Goal: Communication & Community: Ask a question

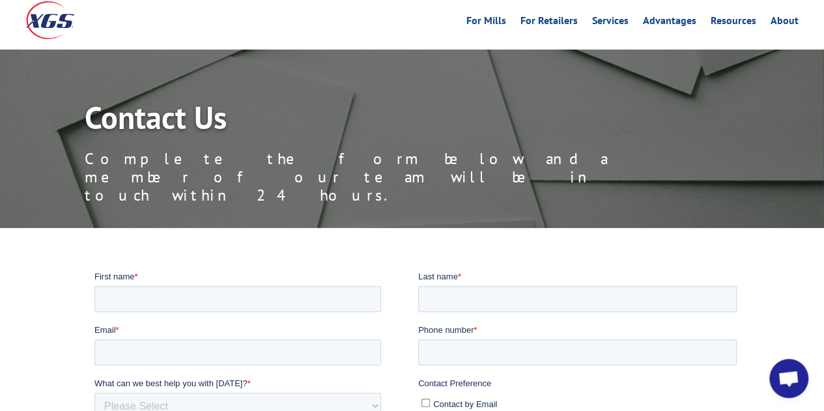
scroll to position [391, 0]
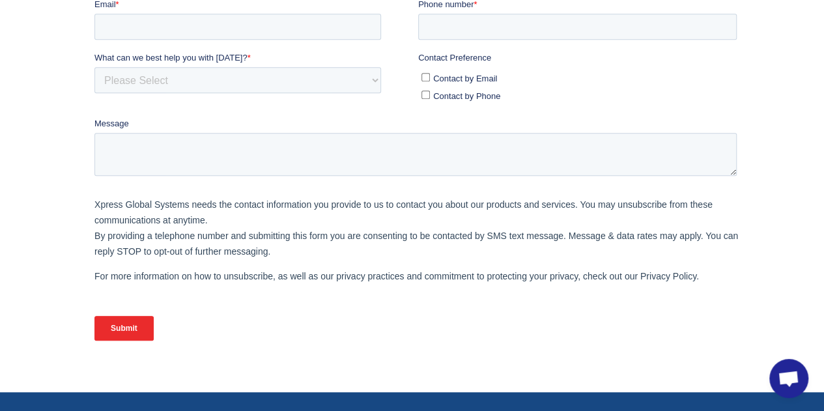
click at [783, 375] on span "Open chat" at bounding box center [789, 380] width 22 height 18
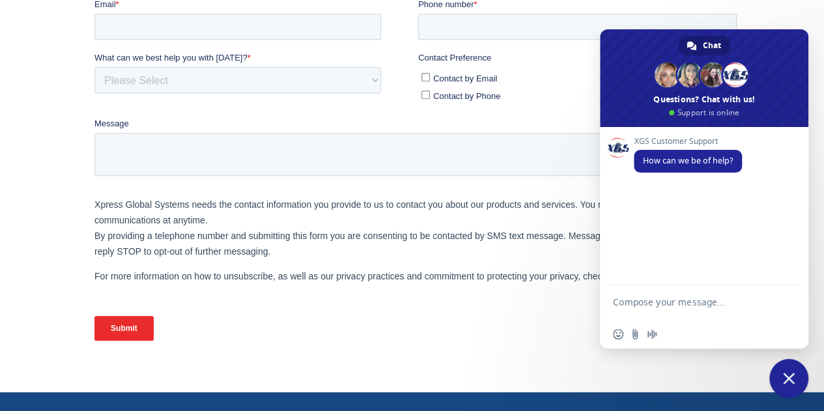
click at [648, 302] on textarea "Compose your message..." at bounding box center [690, 307] width 154 height 23
type textarea "Hi, can I get the PU# for [DATE], please."
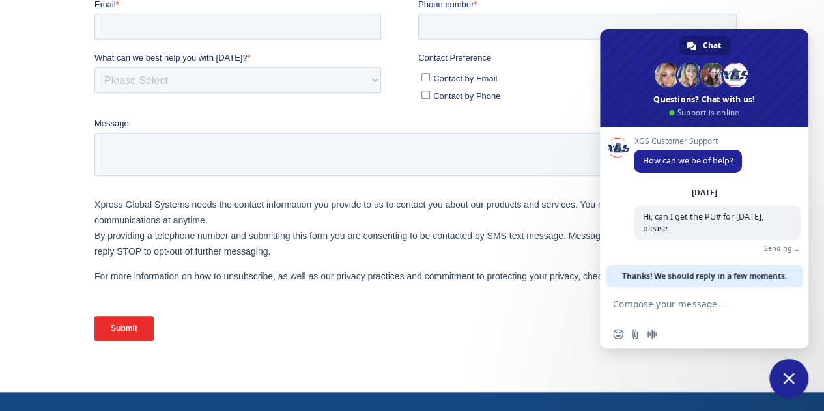
paste textarea "BOL# 31485927 2 skids @ 1891 lbs PU from Global Cellutions [GEOGRAPHIC_DATA], g…"
type textarea "BOL# 31485927 2 skids @ 1891 lbs PU from Global Cellutions [GEOGRAPHIC_DATA], g…"
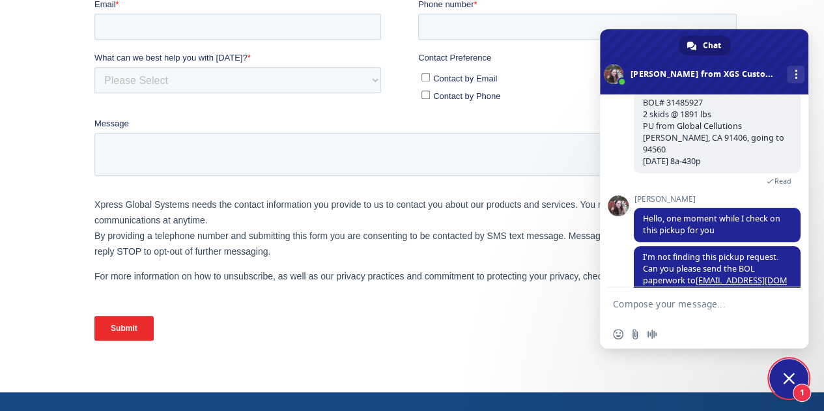
scroll to position [158, 0]
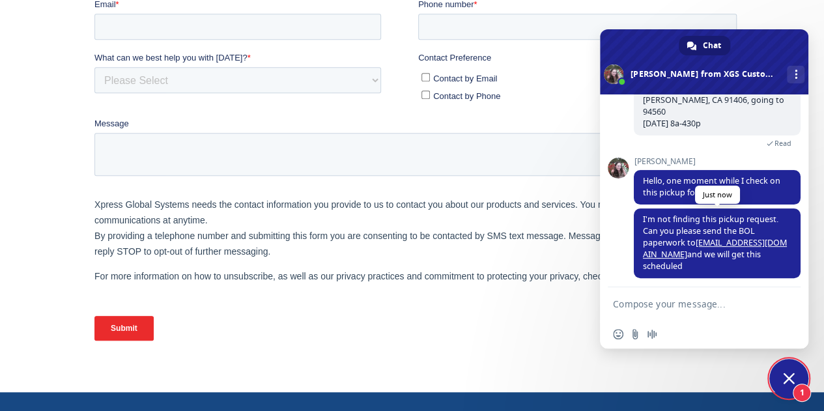
click at [650, 229] on span "I'm not finding this pickup request. Can you please send the BOL paperwork to […" at bounding box center [717, 243] width 167 height 70
drag, startPoint x: 746, startPoint y: 251, endPoint x: 686, endPoint y: 251, distance: 59.9
click at [686, 251] on span "I'm not finding this pickup request. Can you please send the BOL paperwork to […" at bounding box center [717, 243] width 167 height 70
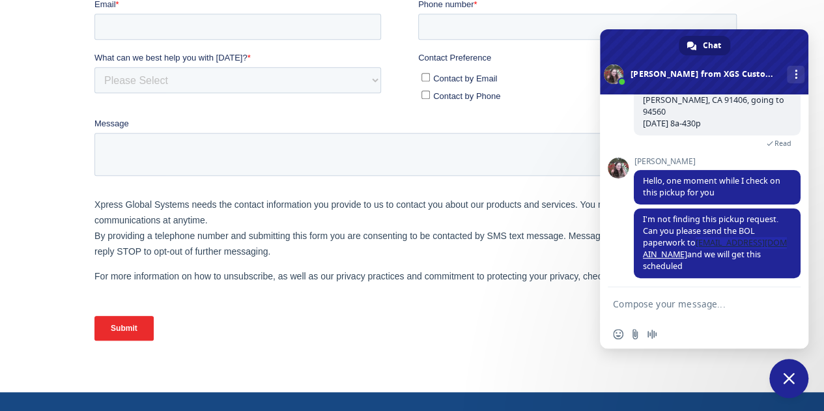
copy link "[EMAIL_ADDRESS][DOMAIN_NAME]"
click at [636, 332] on input "Send a file" at bounding box center [635, 334] width 10 height 10
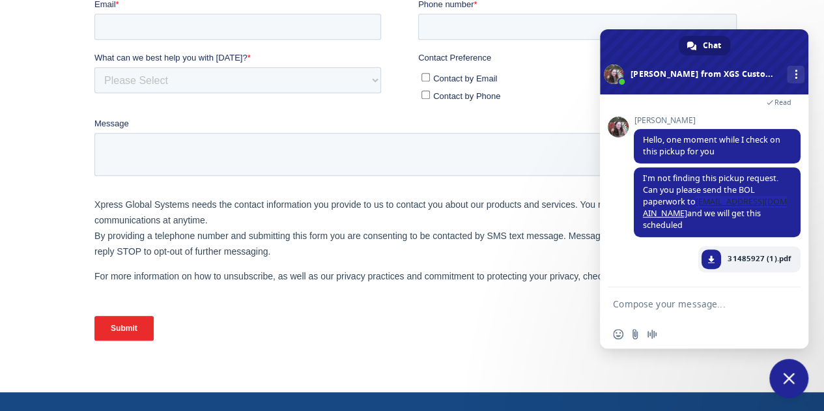
scroll to position [193, 0]
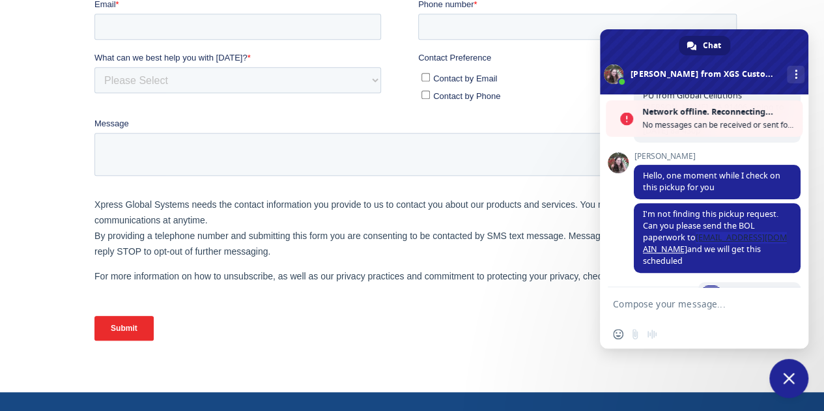
click at [611, 276] on div "XGS Customer Support How can we be of help? [DATE] Hi, can I get the PU# for [D…" at bounding box center [704, 190] width 208 height 193
click at [665, 319] on form at bounding box center [690, 304] width 154 height 35
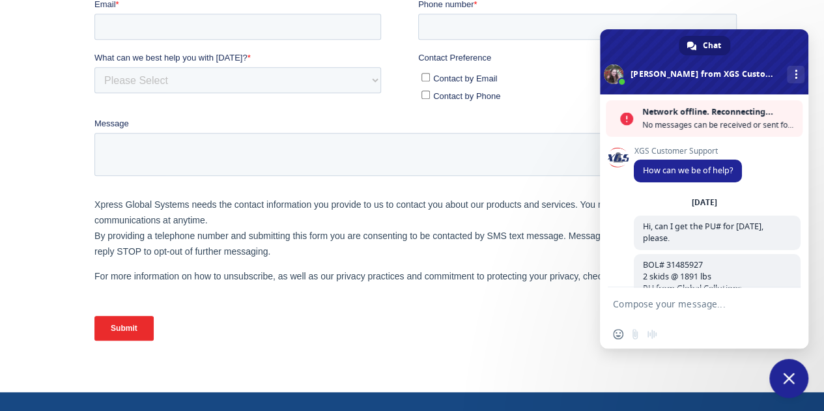
scroll to position [236, 0]
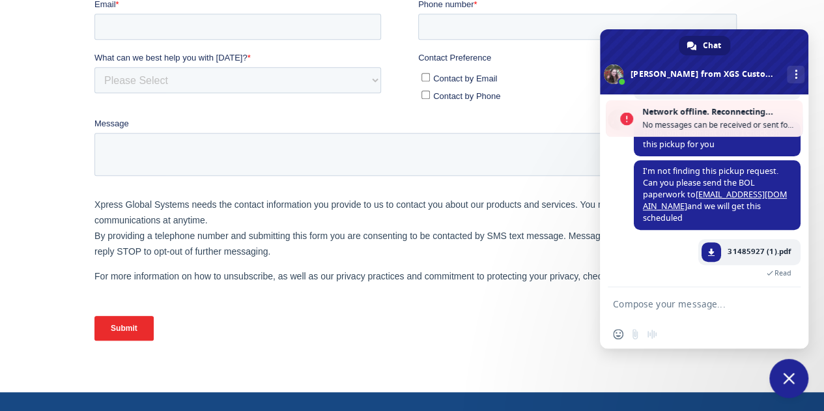
click at [659, 305] on textarea "Compose your message..." at bounding box center [690, 304] width 154 height 12
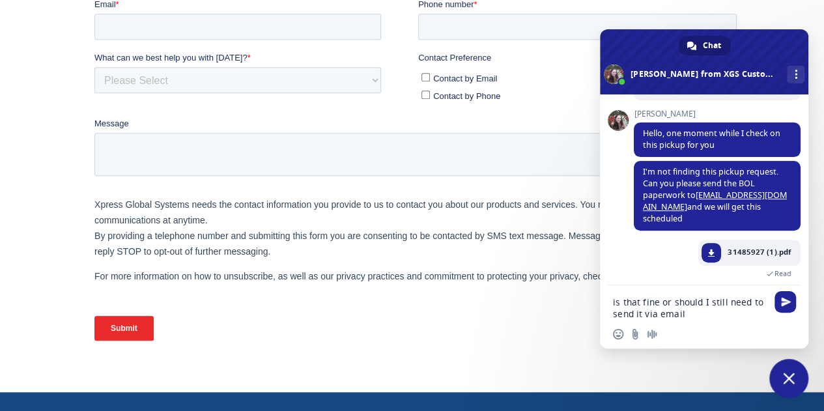
scroll to position [220, 0]
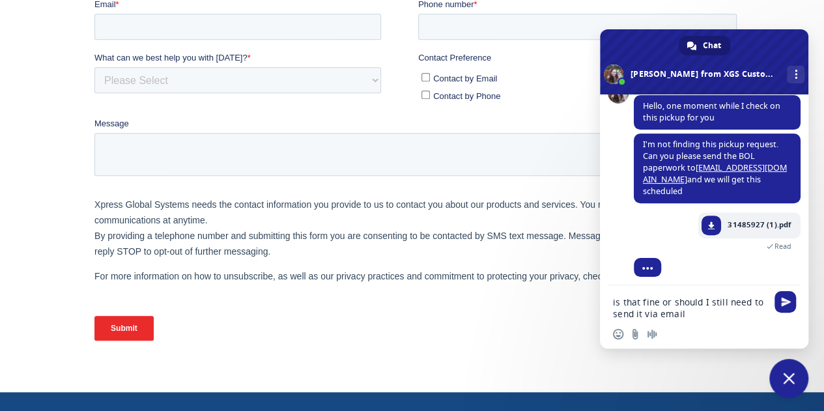
type textarea "is that fine or should I still need to send it via email?"
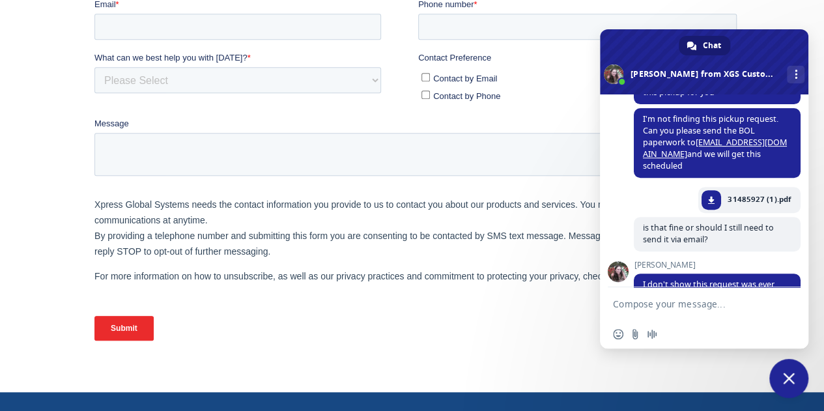
scroll to position [278, 0]
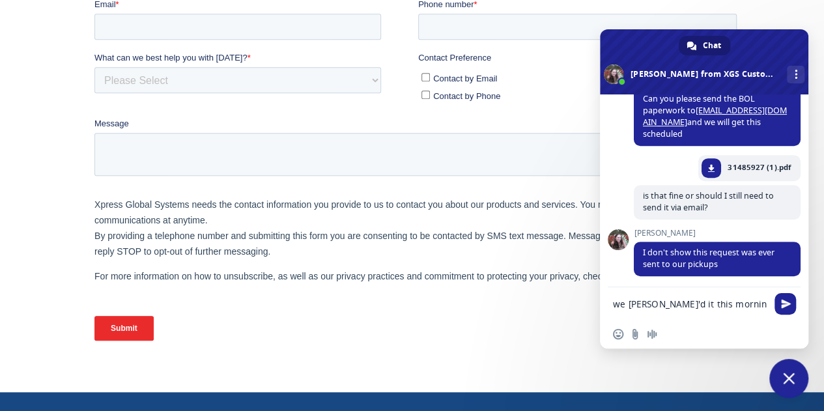
type textarea "we [PERSON_NAME]'d it this morning"
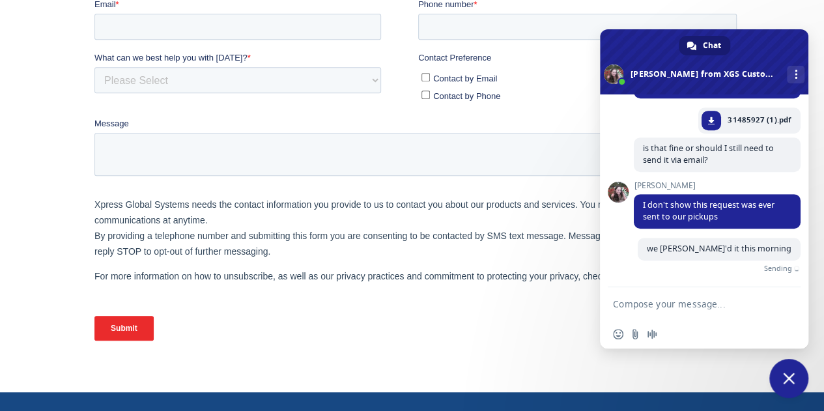
scroll to position [310, 0]
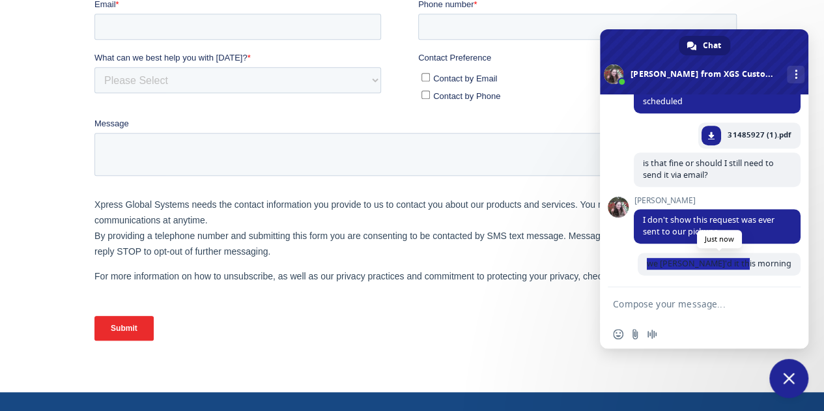
drag, startPoint x: 684, startPoint y: 260, endPoint x: 789, endPoint y: 263, distance: 104.9
click at [789, 263] on span "we [PERSON_NAME]'d it this morning" at bounding box center [719, 264] width 163 height 23
click at [738, 268] on span "we [PERSON_NAME]'d it this morning" at bounding box center [719, 264] width 163 height 23
click at [658, 305] on textarea "Compose your message..." at bounding box center [690, 304] width 154 height 12
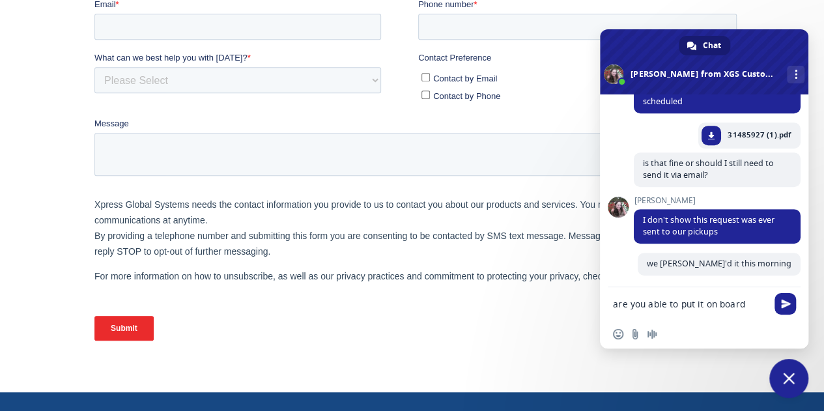
type textarea "are you able to put it on board?"
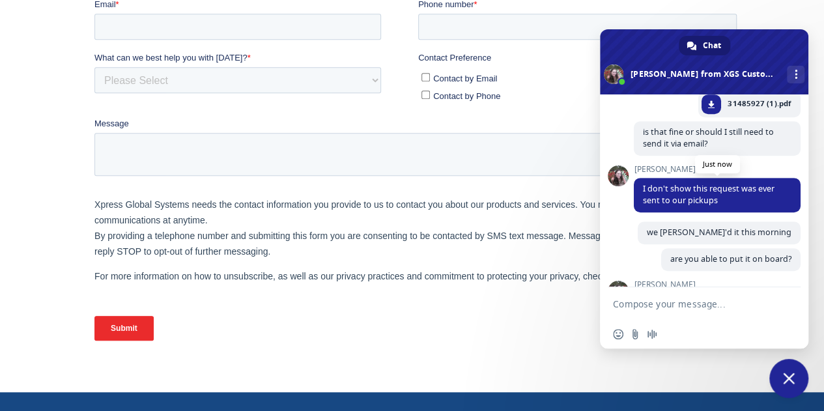
scroll to position [276, 0]
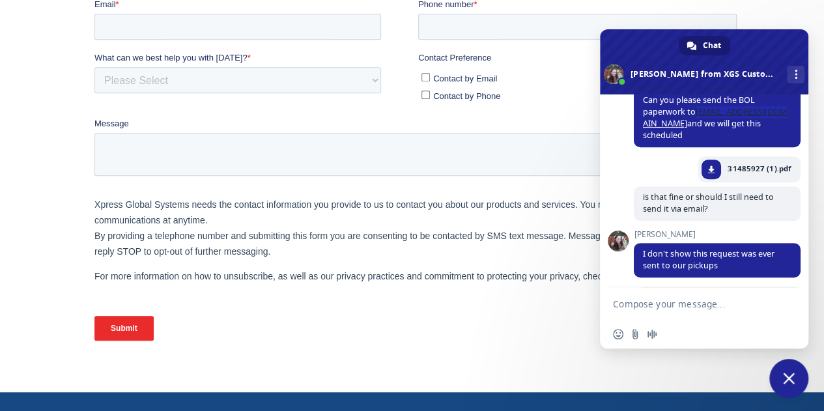
drag, startPoint x: 751, startPoint y: 124, endPoint x: 689, endPoint y: 119, distance: 61.5
click at [689, 119] on span "I'm not finding this pickup request. Can you please send the BOL paperwork to […" at bounding box center [717, 113] width 167 height 70
copy link "[EMAIL_ADDRESS][DOMAIN_NAME]"
click at [649, 306] on textarea "Compose your message..." at bounding box center [690, 304] width 154 height 12
type textarea "just sent, pls put onboard for [DATE], thanks@"
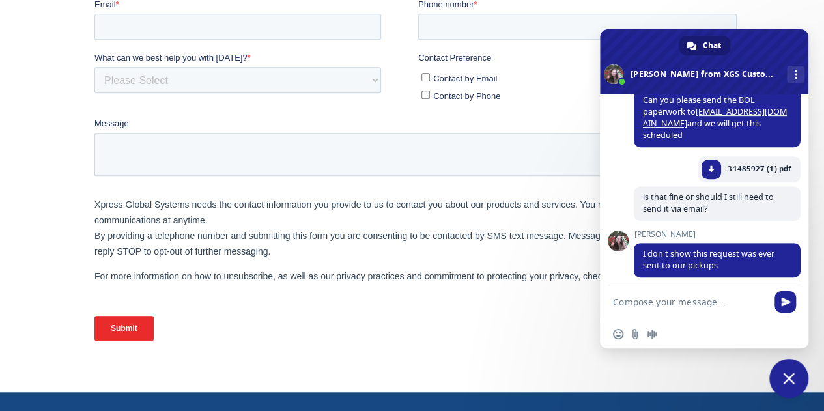
scroll to position [466, 0]
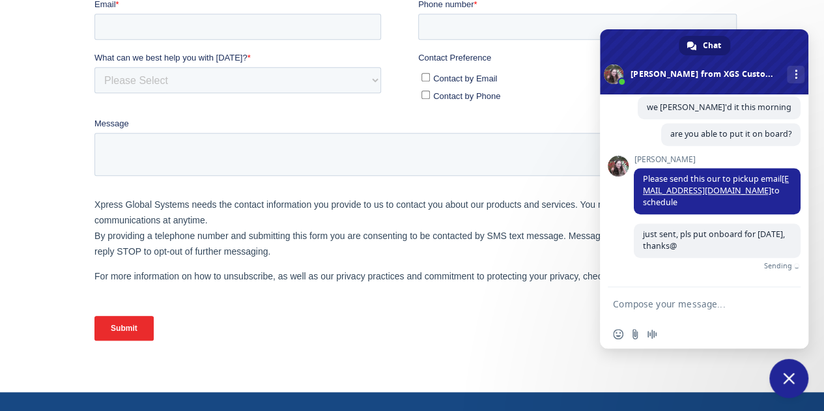
type textarea "!"
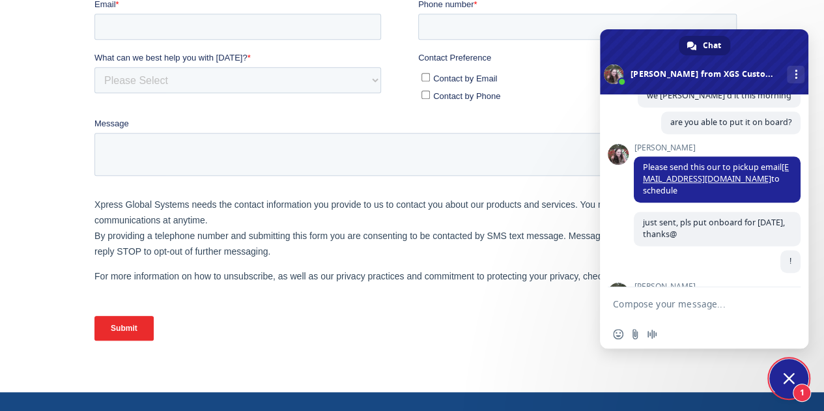
scroll to position [536, 0]
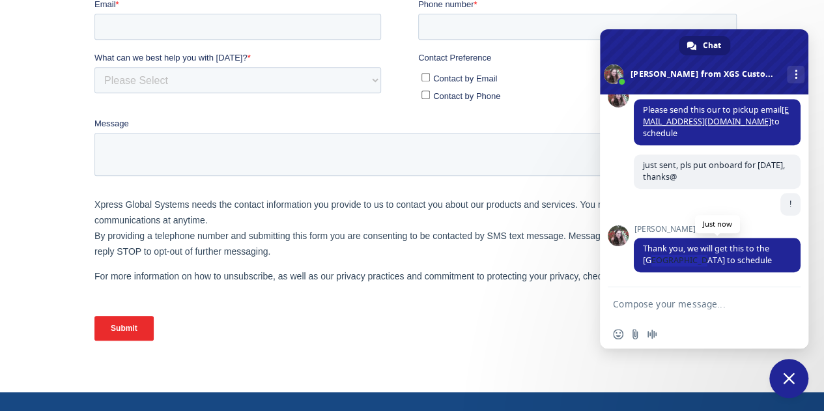
drag, startPoint x: 653, startPoint y: 259, endPoint x: 748, endPoint y: 261, distance: 95.2
click at [745, 261] on span "Thank you, we will get this to the [GEOGRAPHIC_DATA] to schedule" at bounding box center [717, 255] width 167 height 35
click at [753, 262] on span "Thank you, we will get this to the [GEOGRAPHIC_DATA] to schedule" at bounding box center [717, 255] width 167 height 35
click at [676, 306] on textarea "Compose your message..." at bounding box center [690, 304] width 154 height 12
type textarea "S"
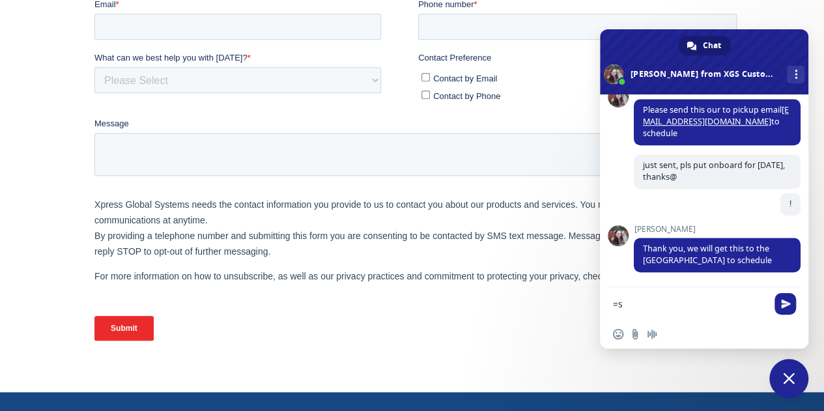
type textarea "="
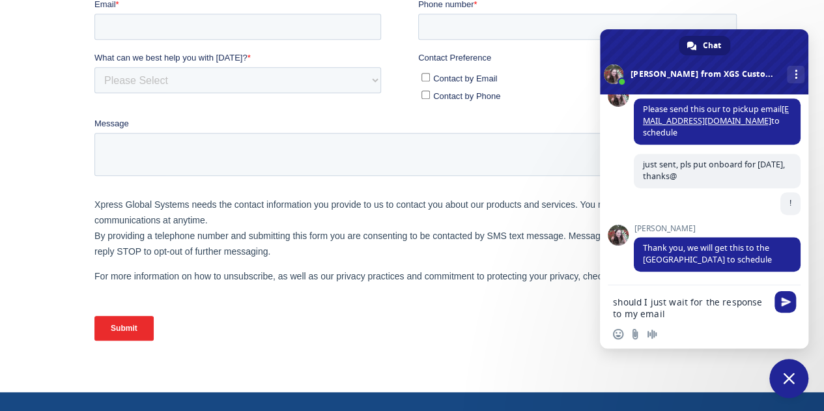
type textarea "should I just wait for the response to my email?"
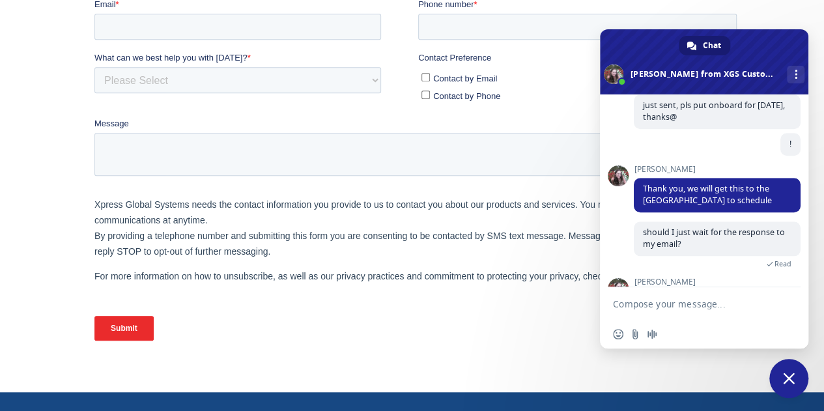
scroll to position [650, 0]
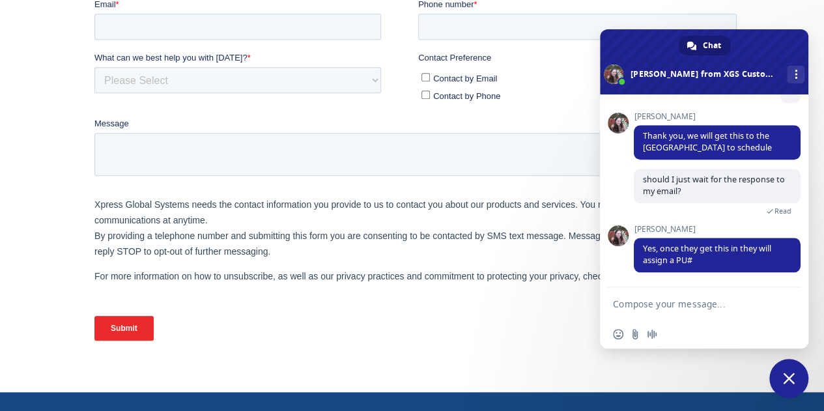
click at [652, 303] on textarea "Compose your message..." at bounding box center [690, 304] width 154 height 12
type textarea "ok thank you so much!"
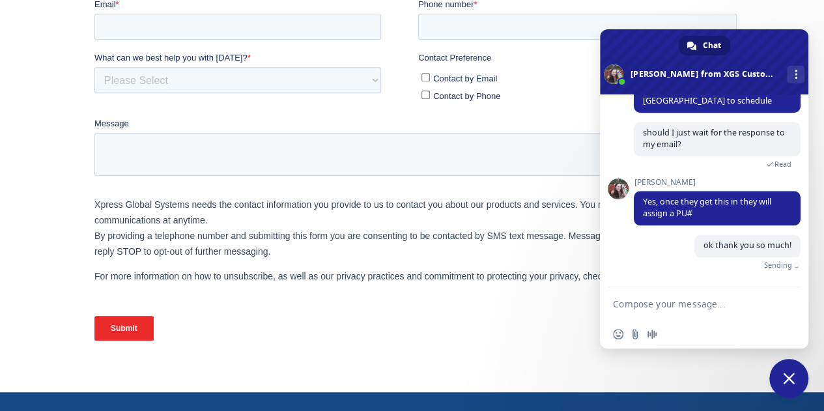
scroll to position [683, 0]
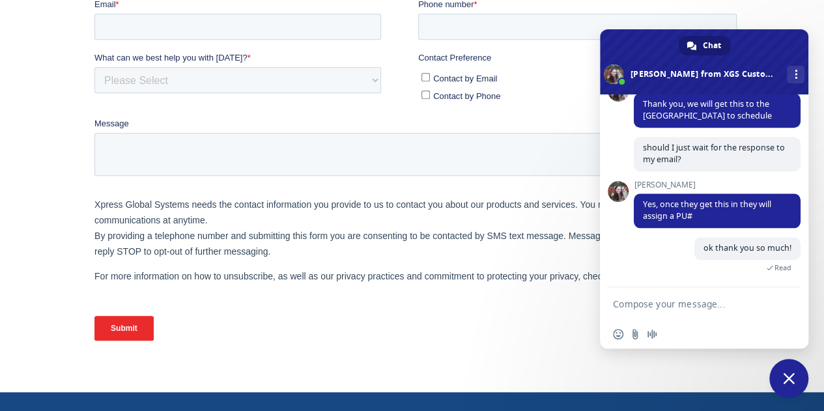
click at [453, 349] on div "Submit" at bounding box center [418, 328] width 648 height 47
